Goal: Task Accomplishment & Management: Complete application form

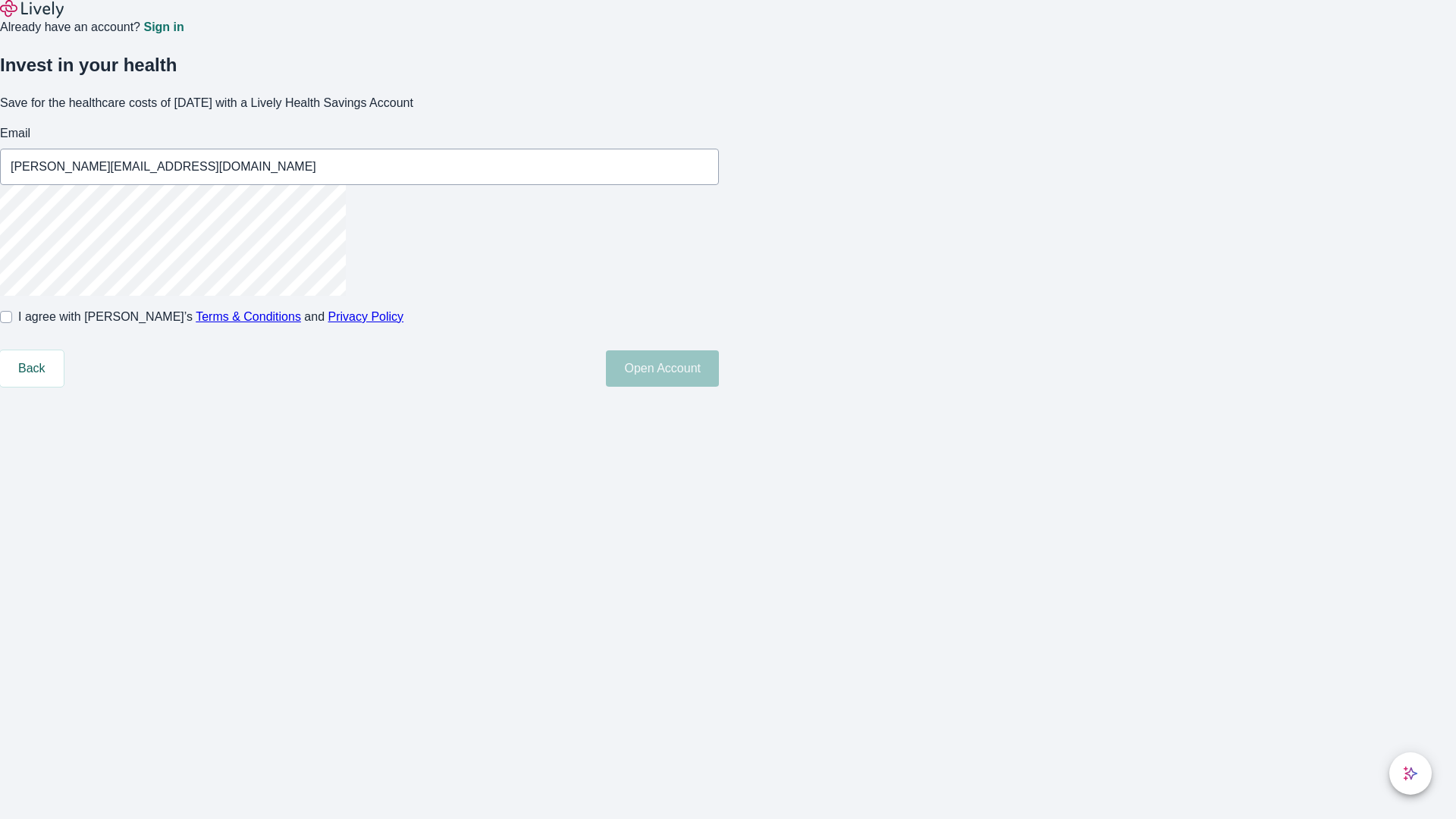
click at [12, 323] on input "I agree with Lively’s Terms & Conditions and Privacy Policy" at bounding box center [6, 317] width 12 height 12
checkbox input "true"
click at [719, 387] on button "Open Account" at bounding box center [662, 368] width 113 height 36
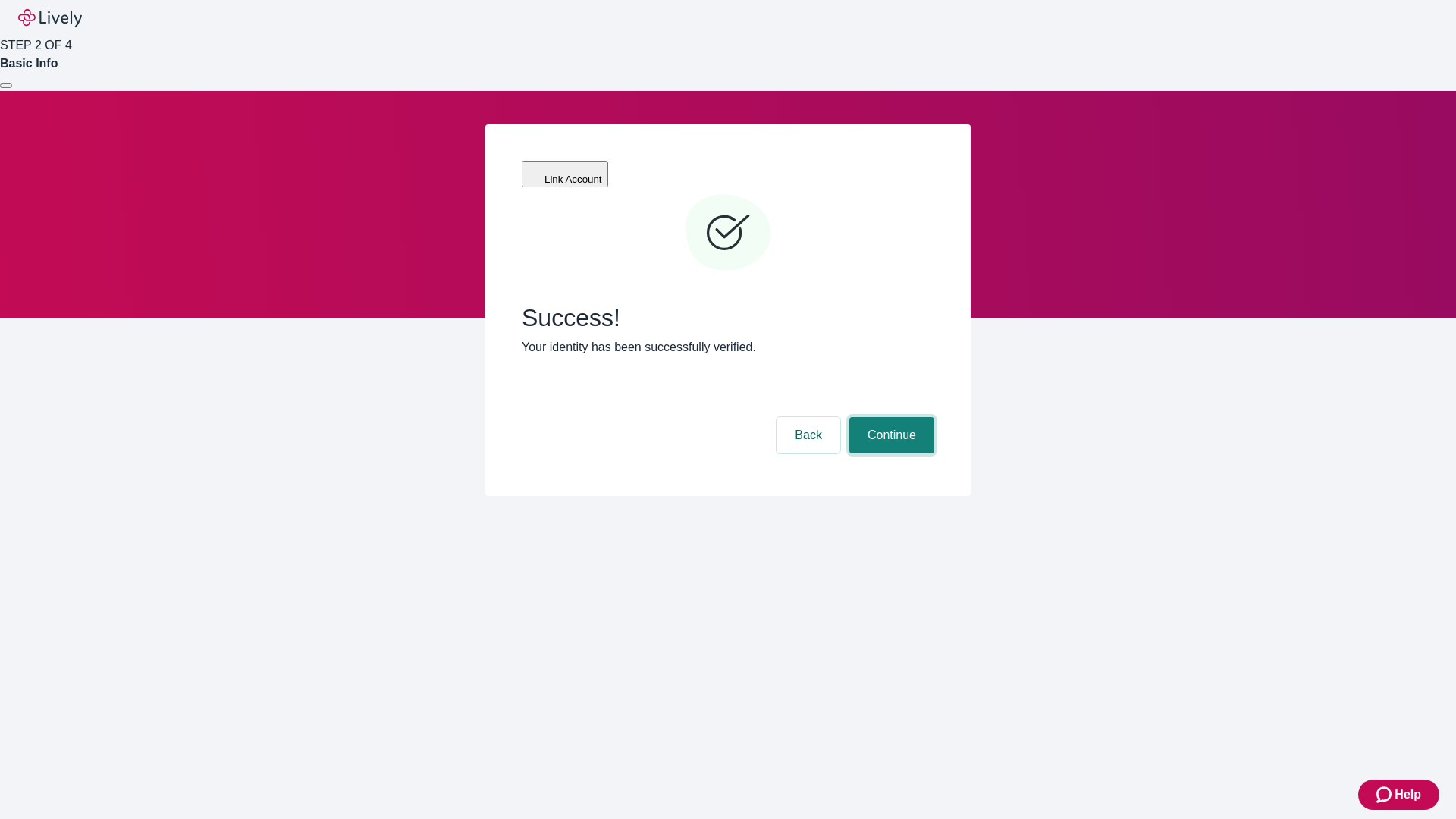
click at [890, 417] on button "Continue" at bounding box center [891, 435] width 85 height 36
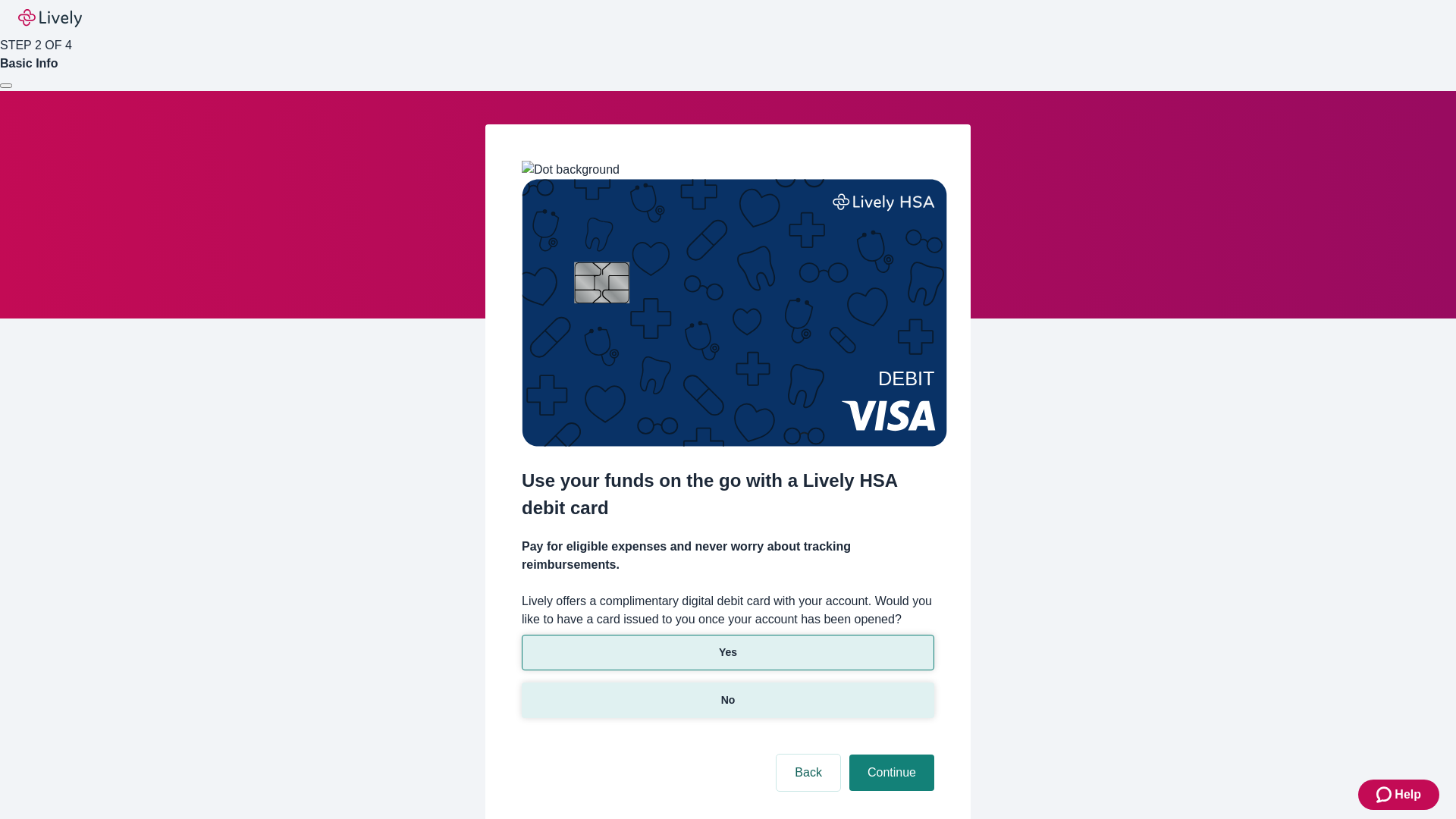
click at [728, 692] on p "No" at bounding box center [728, 700] width 14 height 16
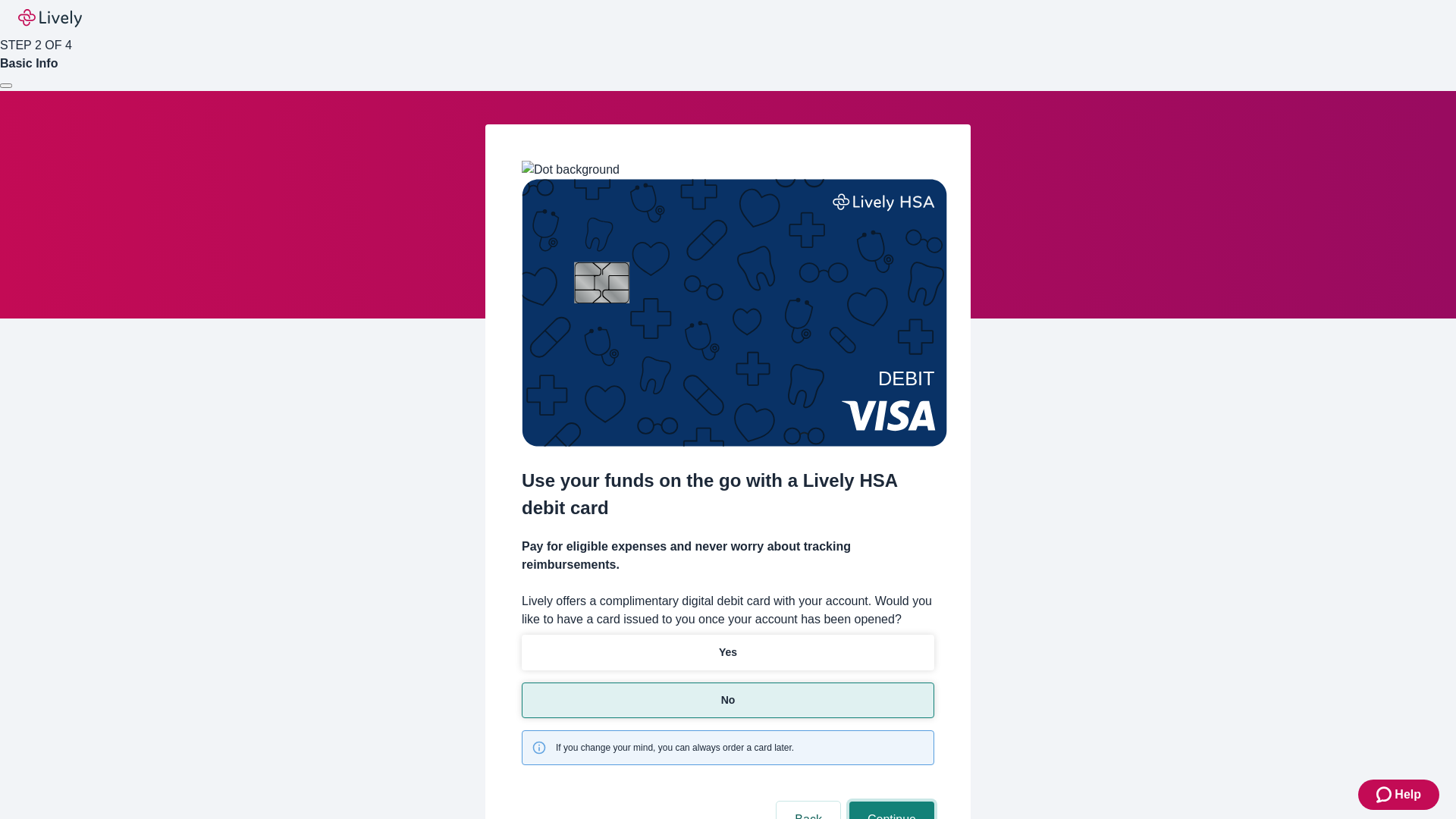
click at [890, 801] on button "Continue" at bounding box center [891, 819] width 85 height 36
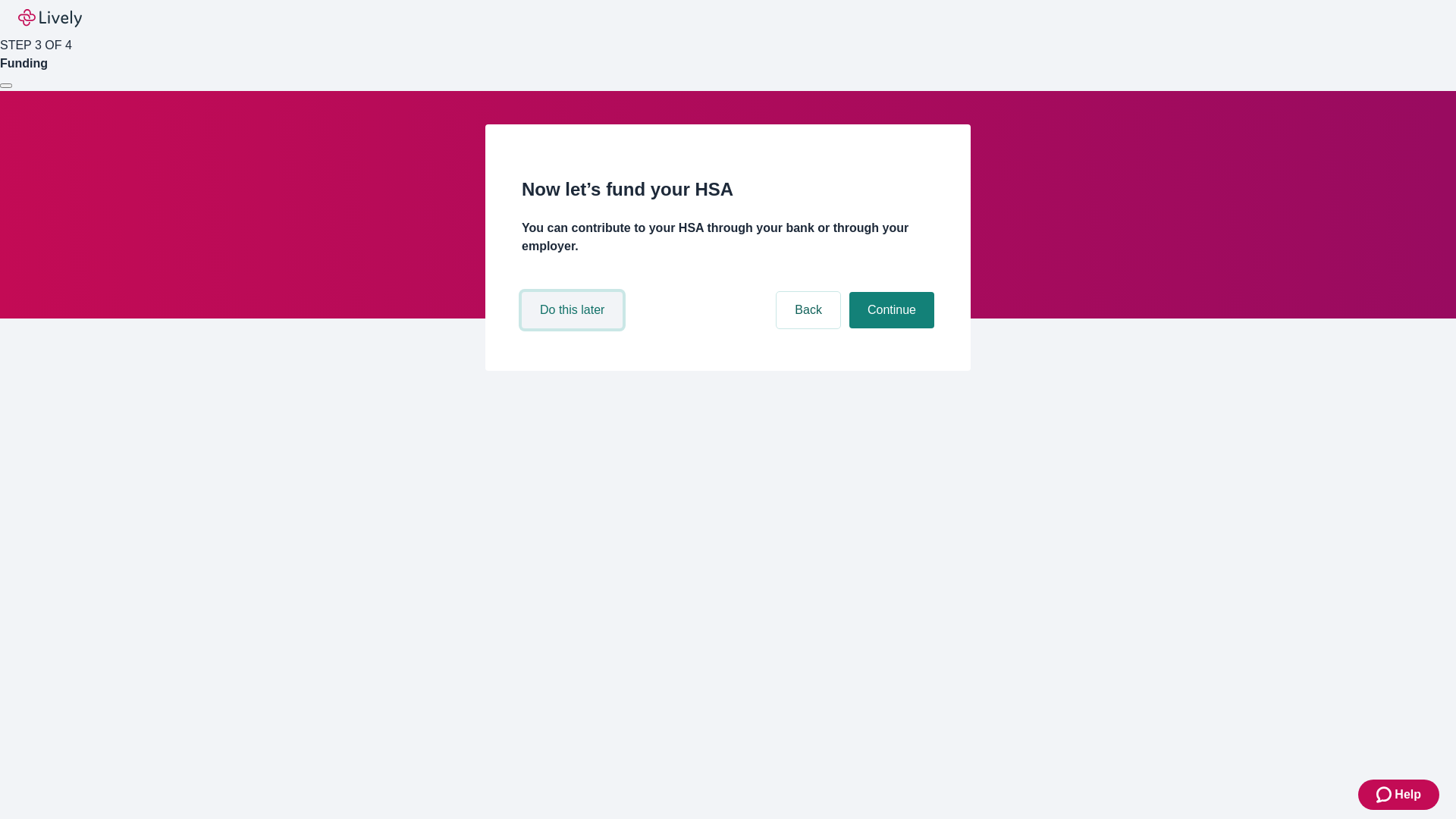
click at [574, 328] on button "Do this later" at bounding box center [572, 309] width 101 height 36
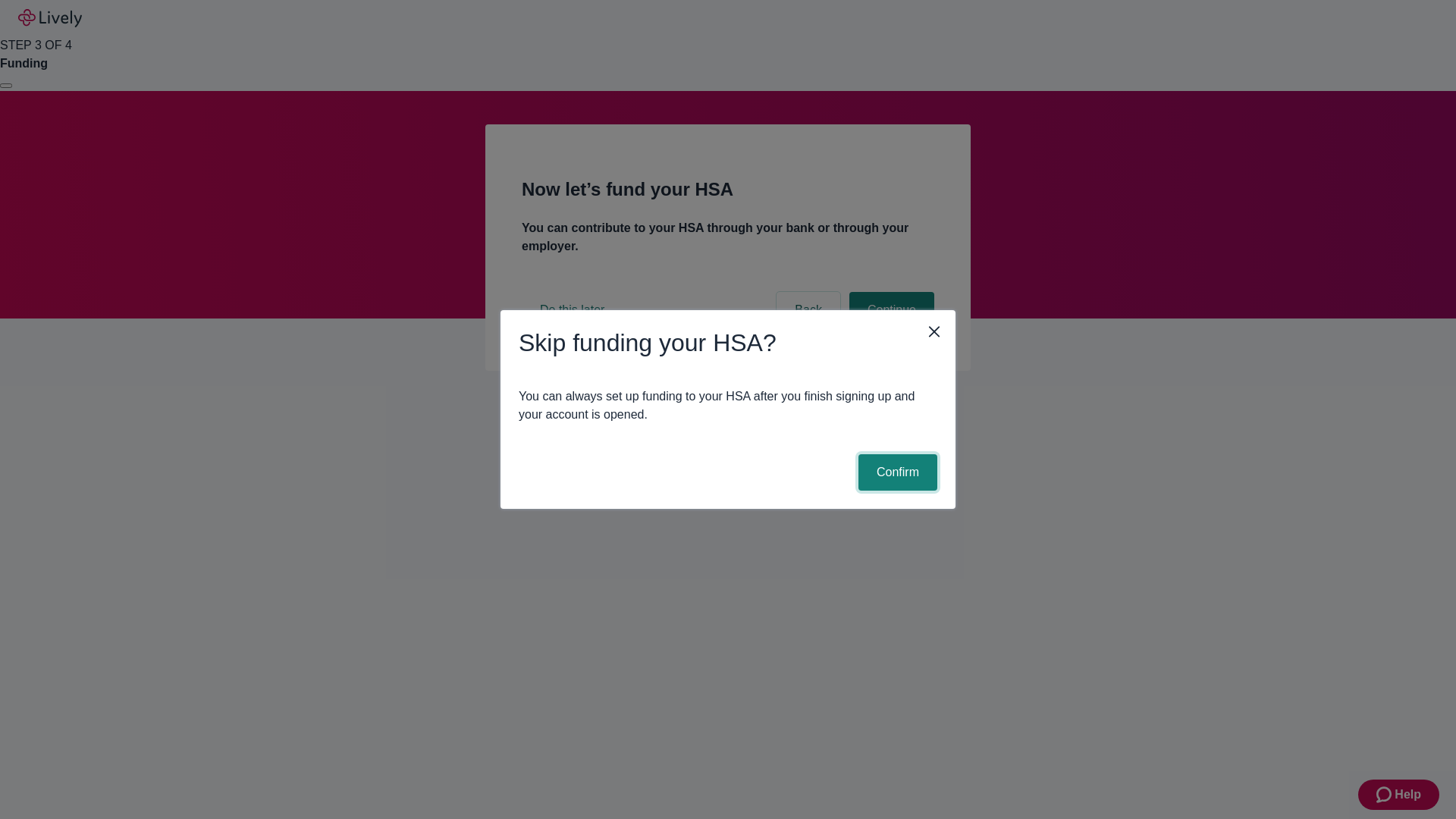
click at [896, 472] on button "Confirm" at bounding box center [898, 472] width 79 height 36
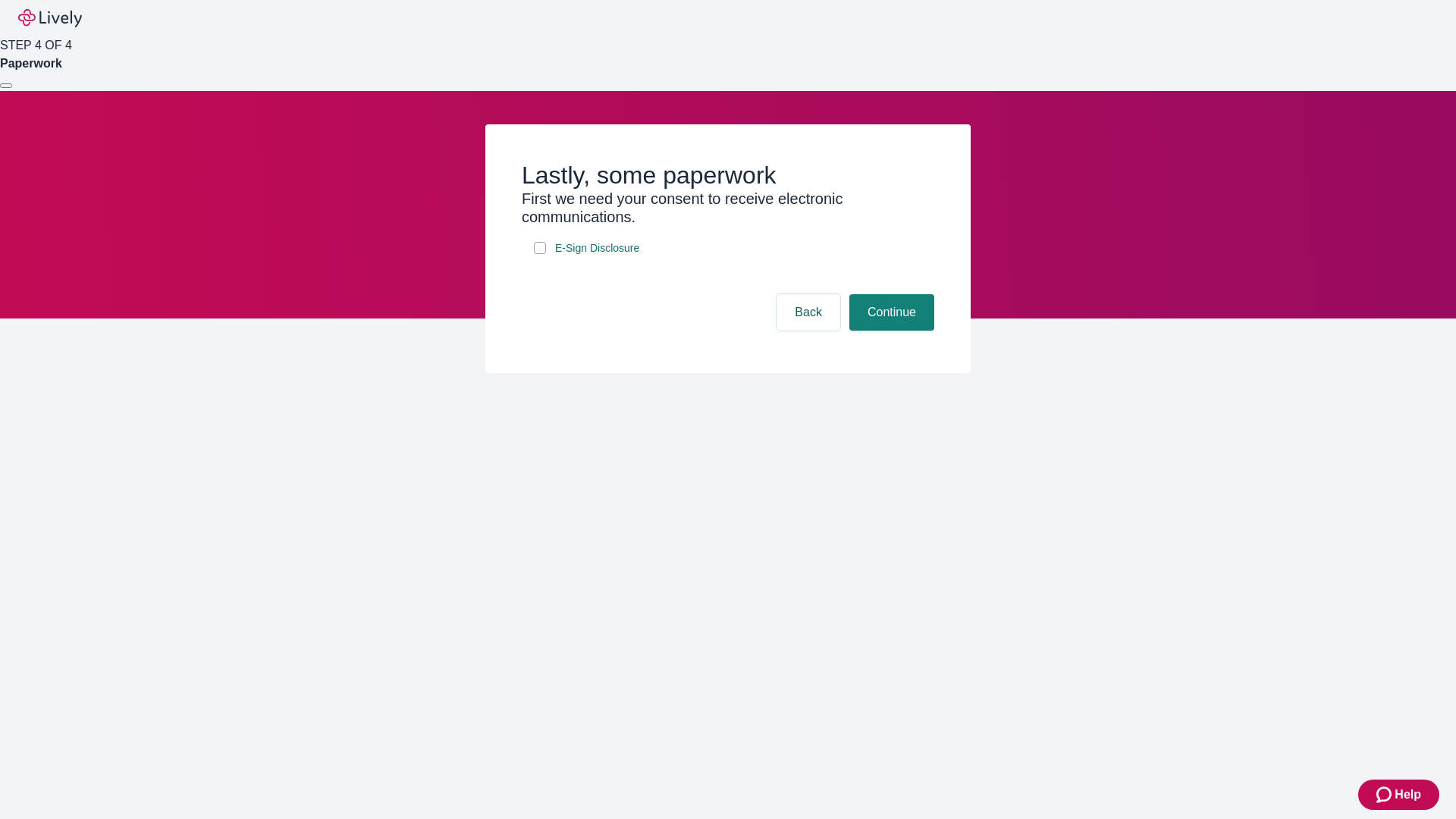
click at [540, 254] on input "E-Sign Disclosure" at bounding box center [540, 248] width 12 height 12
checkbox input "true"
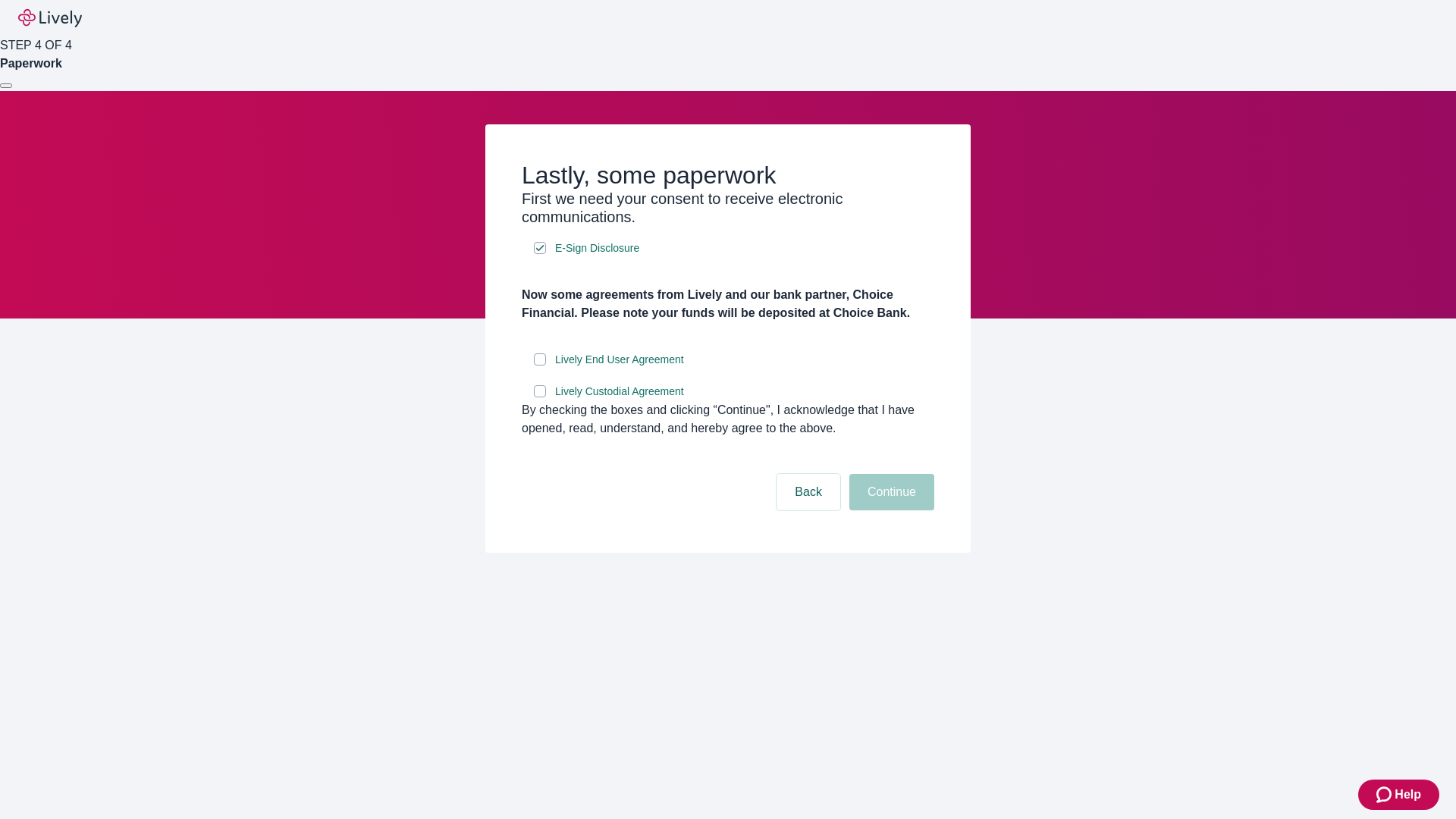
click at [540, 365] on input "Lively End User Agreement" at bounding box center [540, 359] width 12 height 12
checkbox input "true"
click at [540, 397] on input "Lively Custodial Agreement" at bounding box center [540, 391] width 12 height 12
checkbox input "true"
click at [890, 510] on button "Continue" at bounding box center [891, 491] width 85 height 36
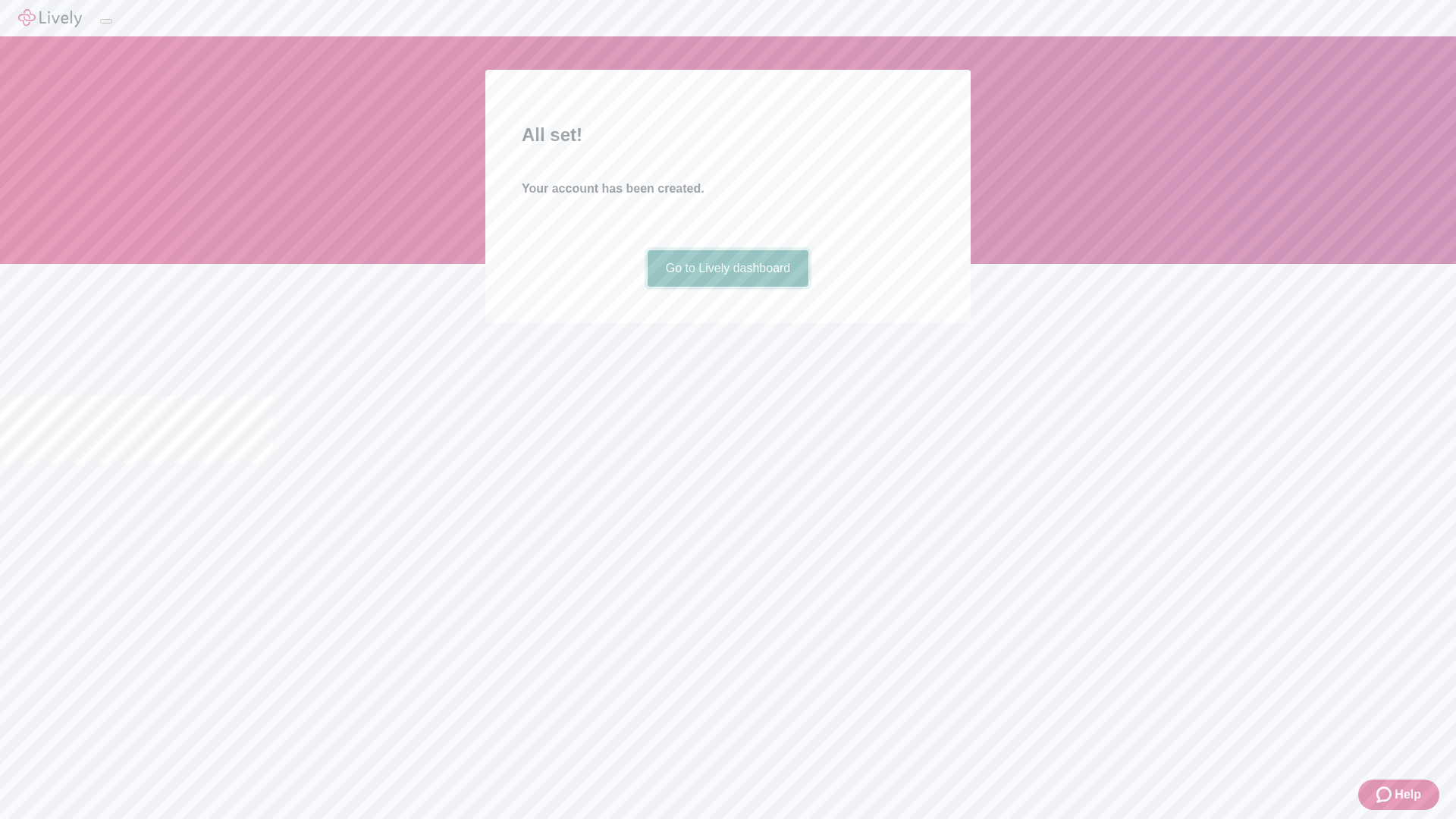
click at [728, 286] on link "Go to Lively dashboard" at bounding box center [728, 268] width 161 height 36
